Goal: Information Seeking & Learning: Learn about a topic

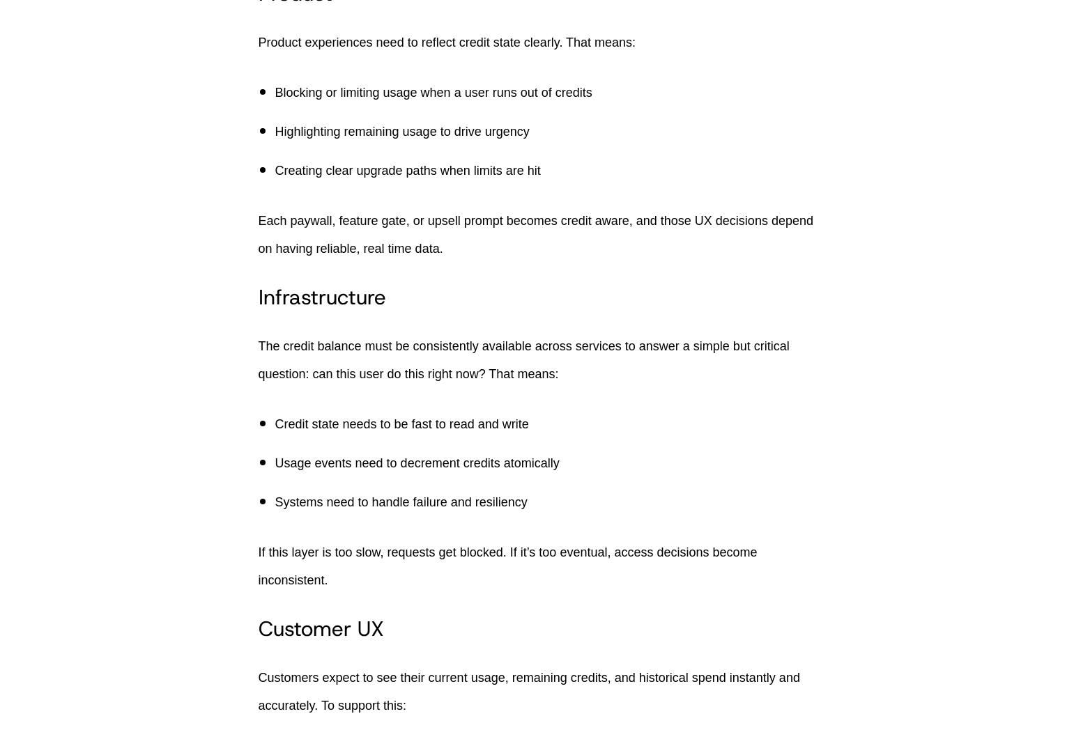
scroll to position [1167, 0]
drag, startPoint x: 563, startPoint y: 217, endPoint x: 633, endPoint y: 217, distance: 70.4
click at [633, 217] on p "Each paywall, feature gate, or upsell prompt becomes credit aware, and those UX…" at bounding box center [538, 234] width 558 height 56
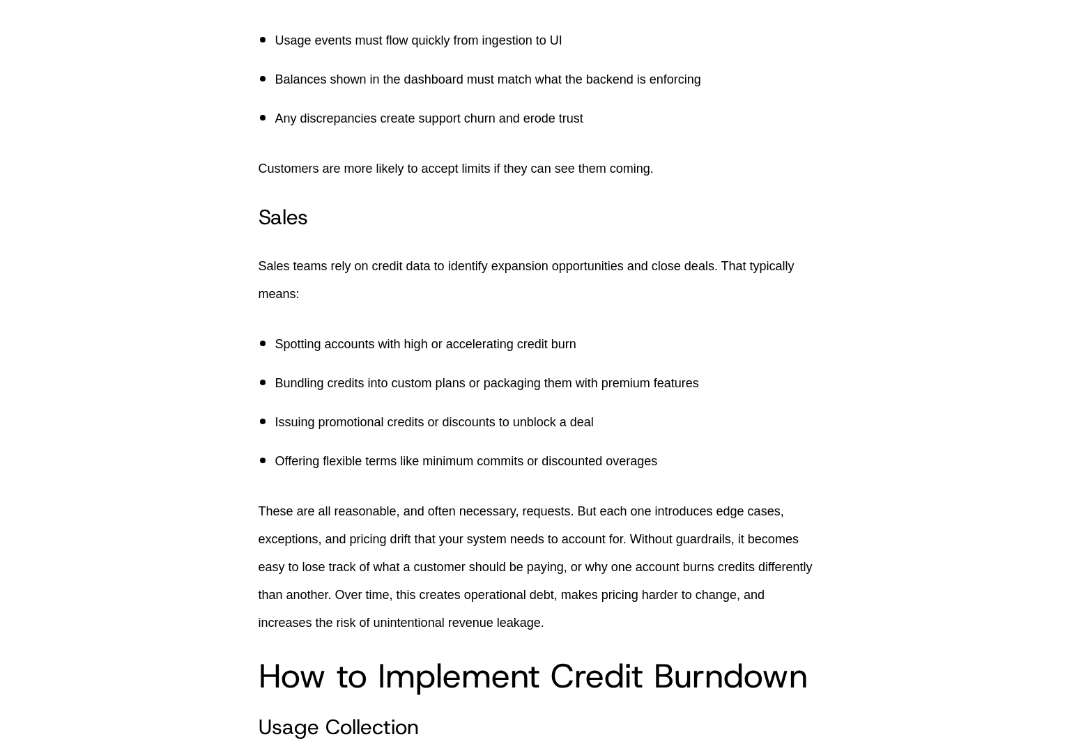
scroll to position [1882, 0]
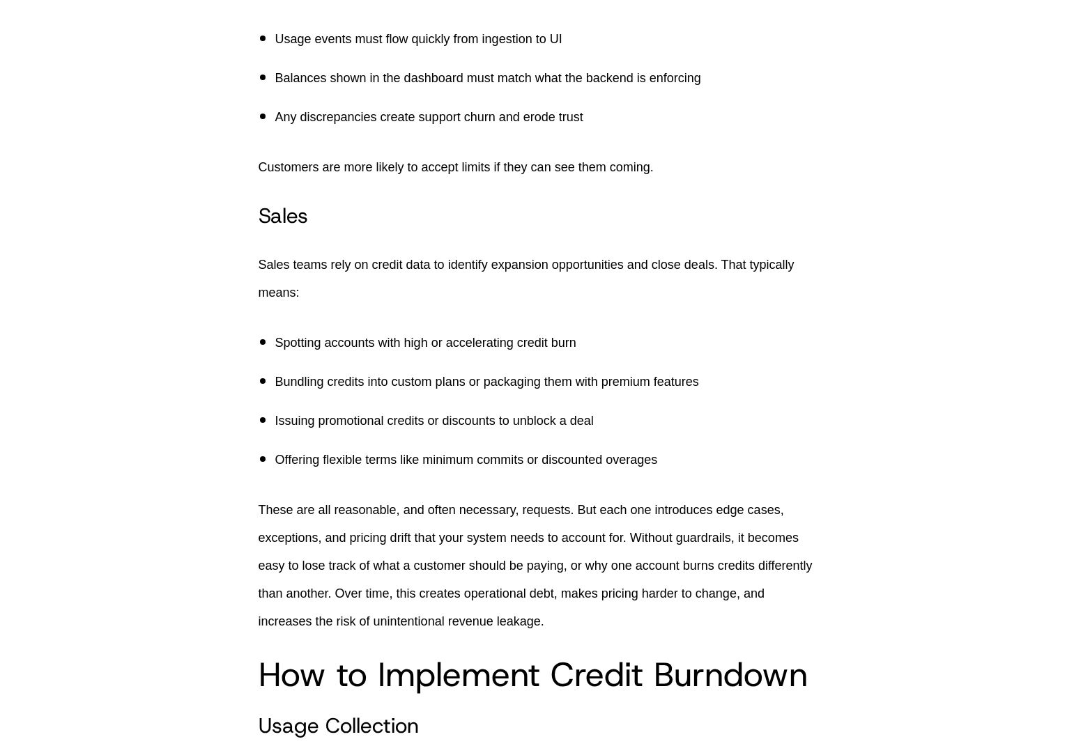
click at [336, 298] on p "Sales teams rely on credit data to identify expansion opportunities and close d…" at bounding box center [538, 279] width 558 height 56
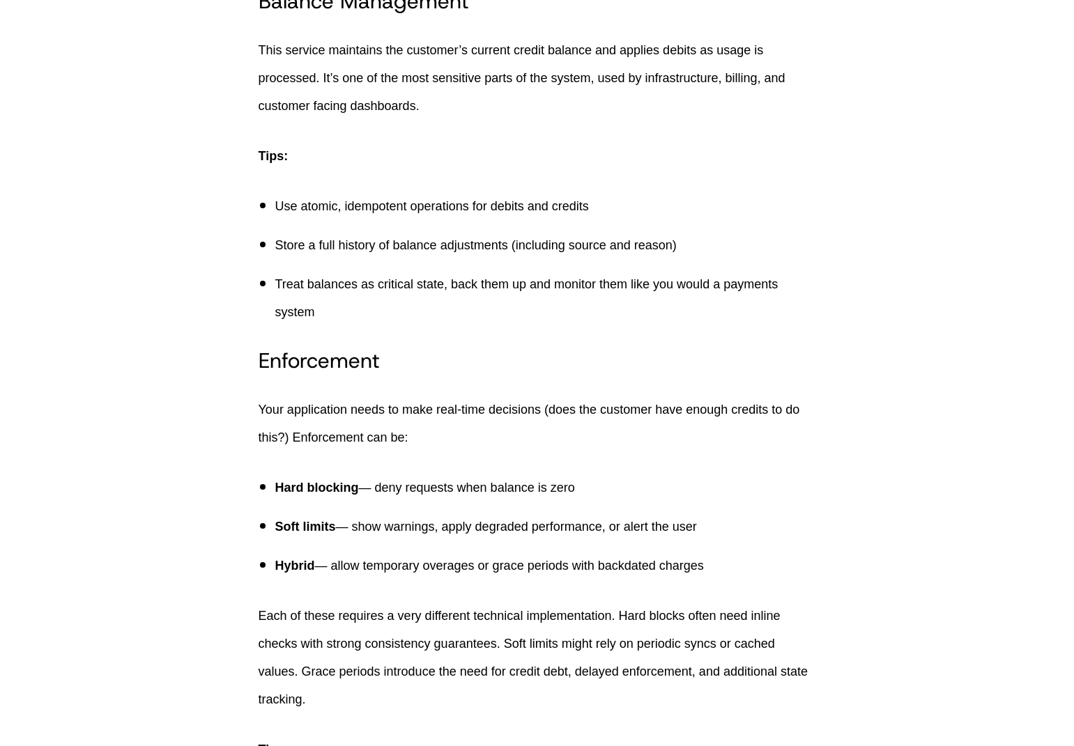
scroll to position [3228, 0]
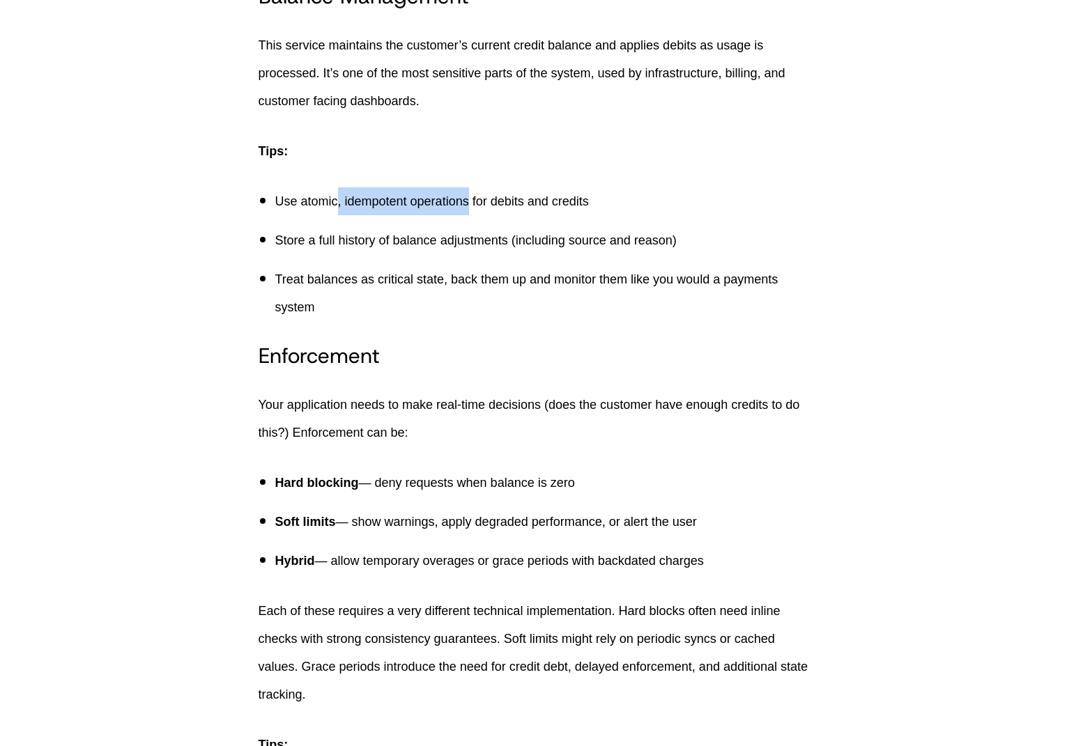
drag, startPoint x: 469, startPoint y: 203, endPoint x: 335, endPoint y: 213, distance: 134.2
click at [335, 213] on p "Use atomic, idempotent operations for debits and credits" at bounding box center [545, 201] width 541 height 28
click at [374, 208] on p "Use atomic, idempotent operations for debits and credits" at bounding box center [545, 201] width 541 height 28
drag, startPoint x: 469, startPoint y: 201, endPoint x: 302, endPoint y: 204, distance: 167.3
click at [302, 204] on p "Use atomic, idempotent operations for debits and credits" at bounding box center [545, 201] width 541 height 28
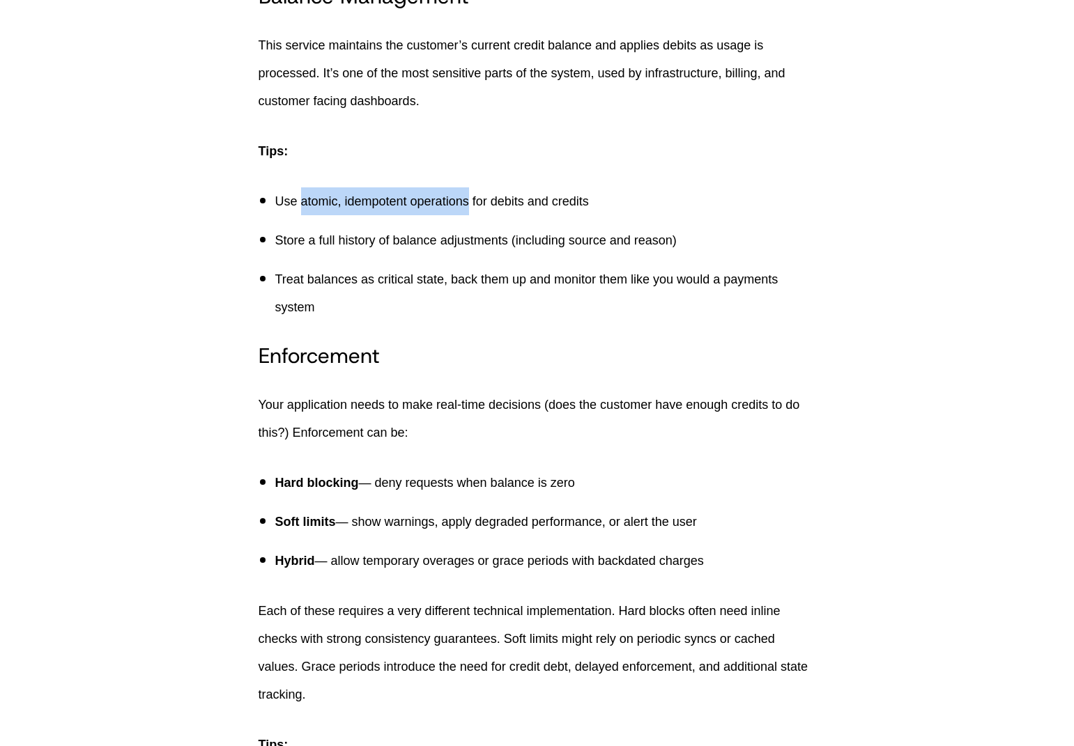
copy p "atomic, idempotent operations"
click at [387, 242] on p "Store a full history of balance adjustments (including source and reason)" at bounding box center [545, 240] width 541 height 28
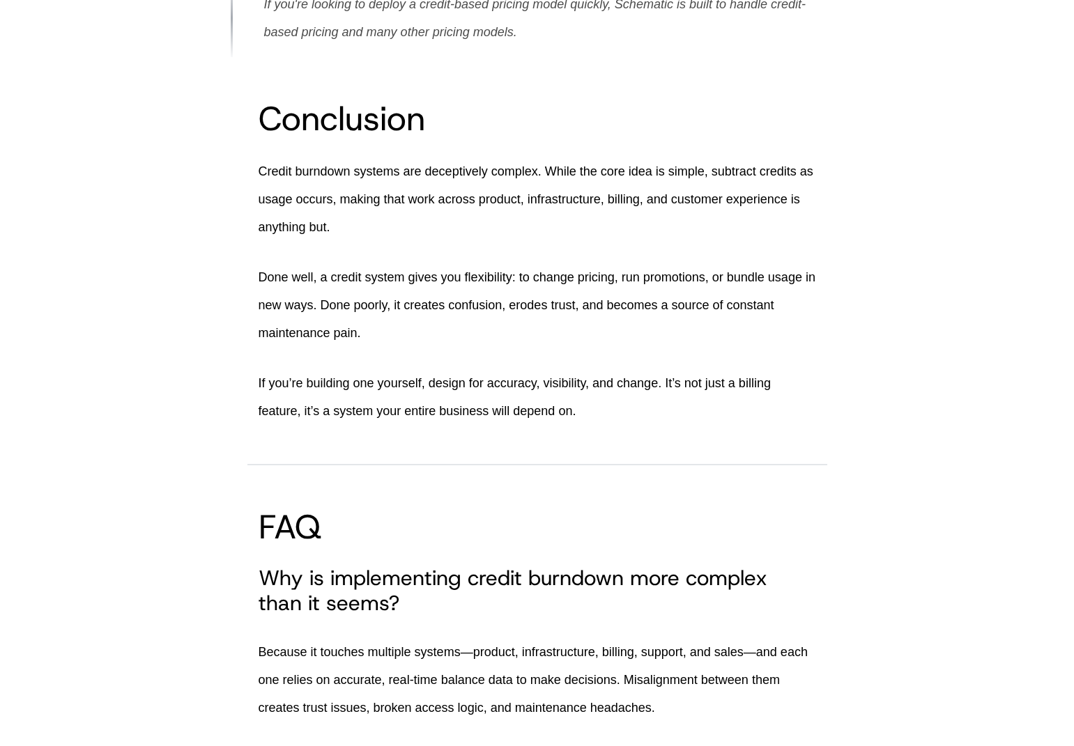
scroll to position [6711, 0]
